Goal: Find specific page/section: Find specific page/section

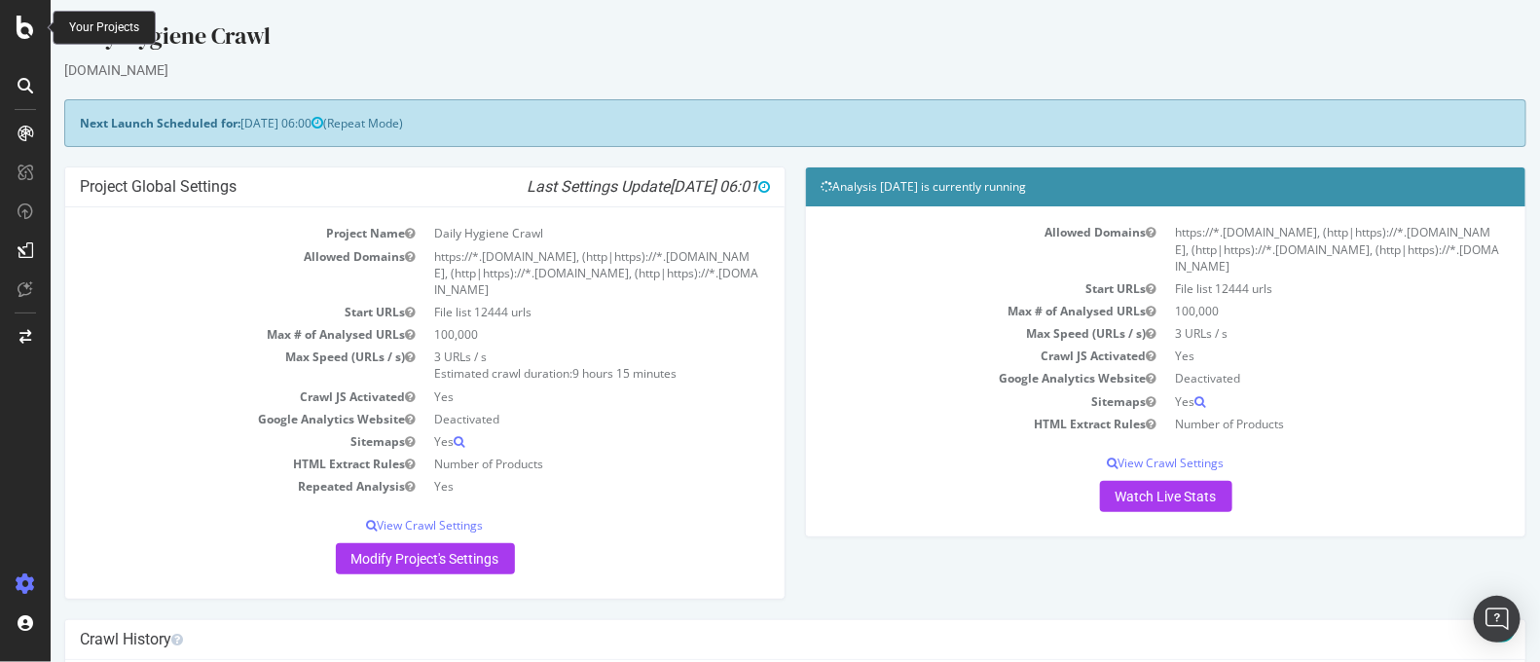
scroll to position [405, 0]
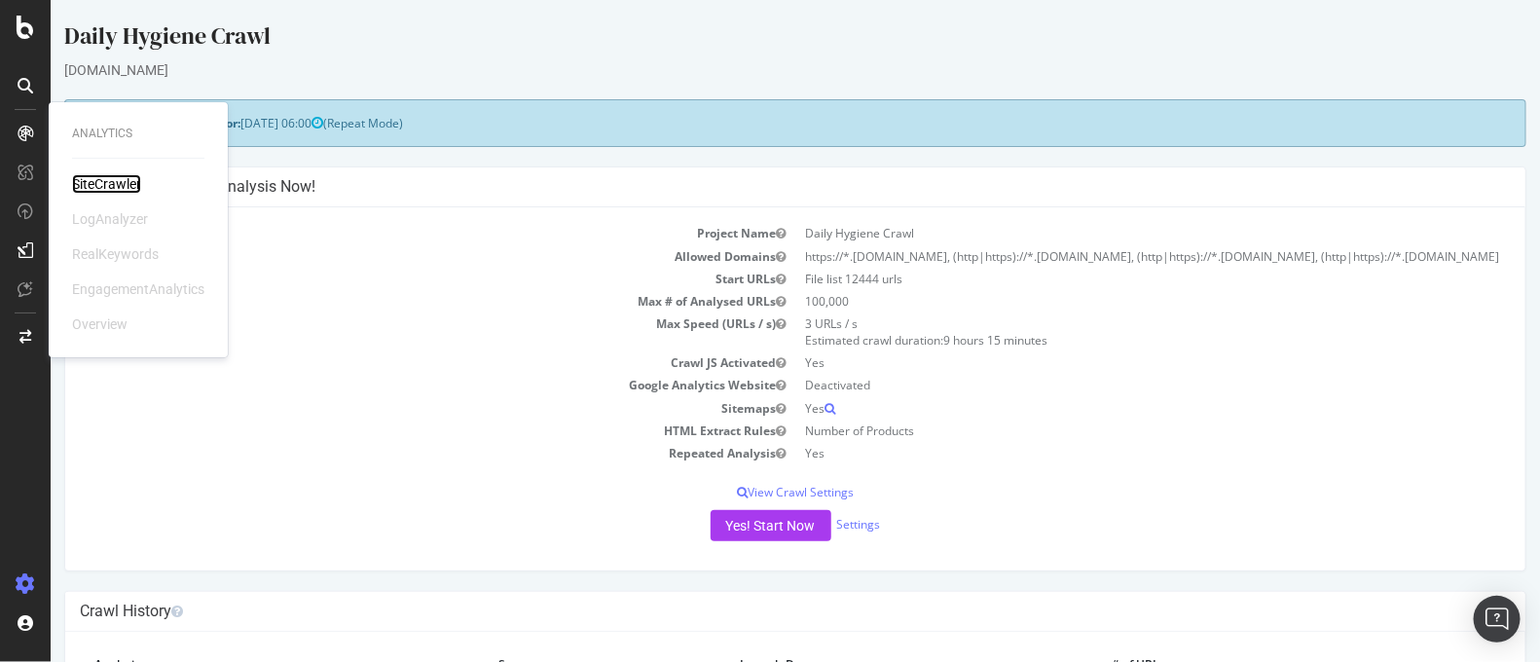
click at [90, 184] on div "SiteCrawler" at bounding box center [106, 183] width 69 height 19
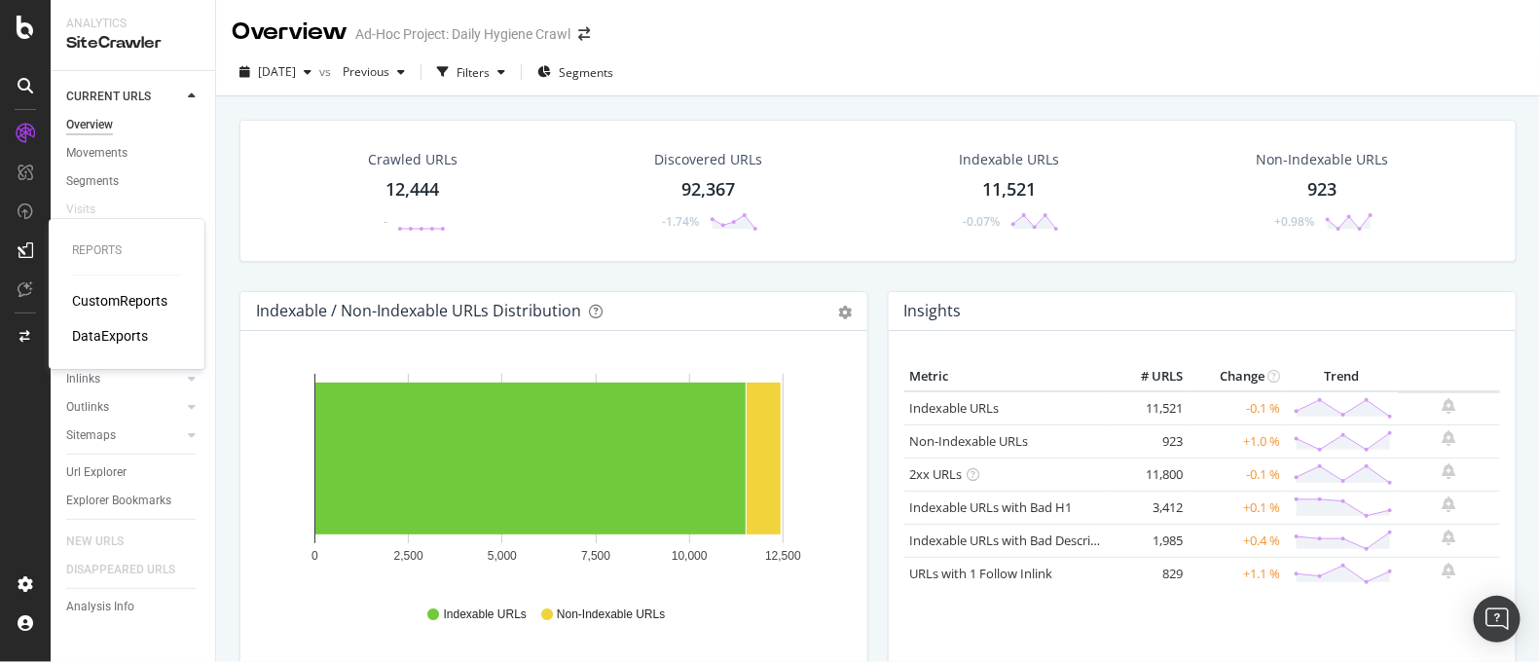
click at [99, 299] on div "CustomReports" at bounding box center [119, 300] width 95 height 19
